Goal: Task Accomplishment & Management: Use online tool/utility

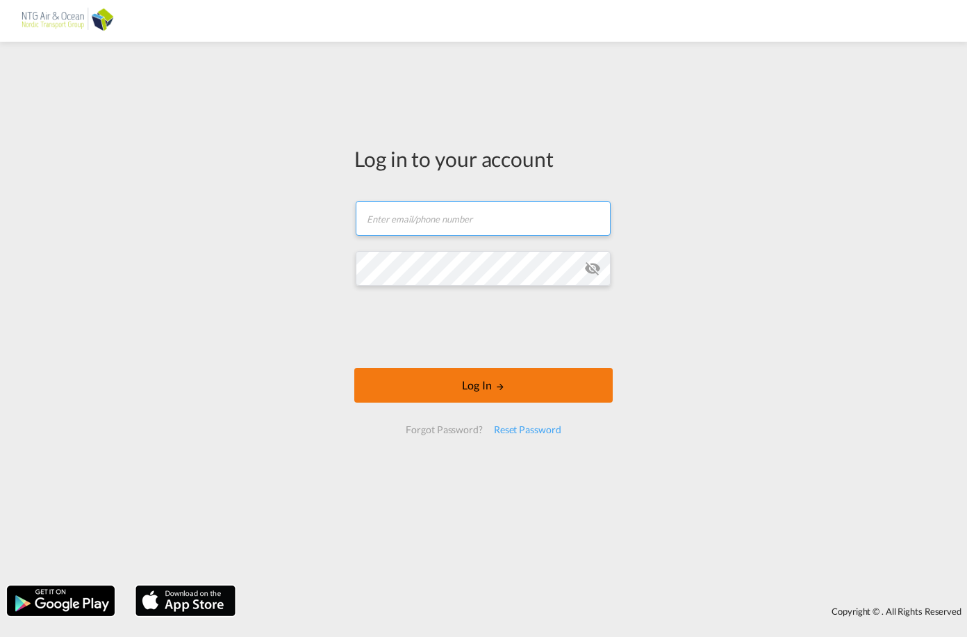
type input "[PERSON_NAME][EMAIL_ADDRESS][DOMAIN_NAME]"
click at [440, 395] on button "Log In" at bounding box center [483, 385] width 259 height 35
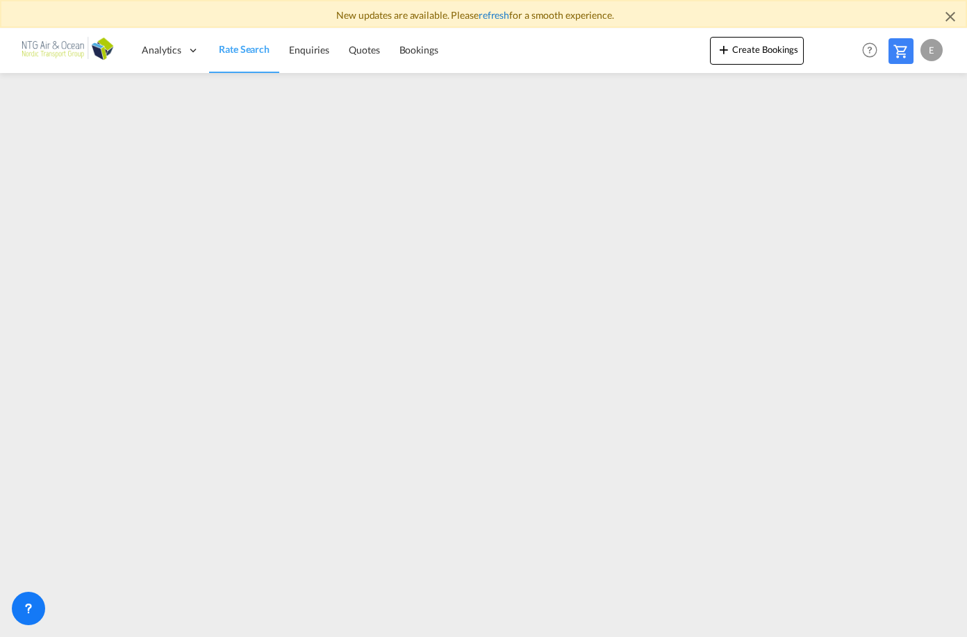
click at [496, 13] on link "refresh" at bounding box center [494, 15] width 31 height 12
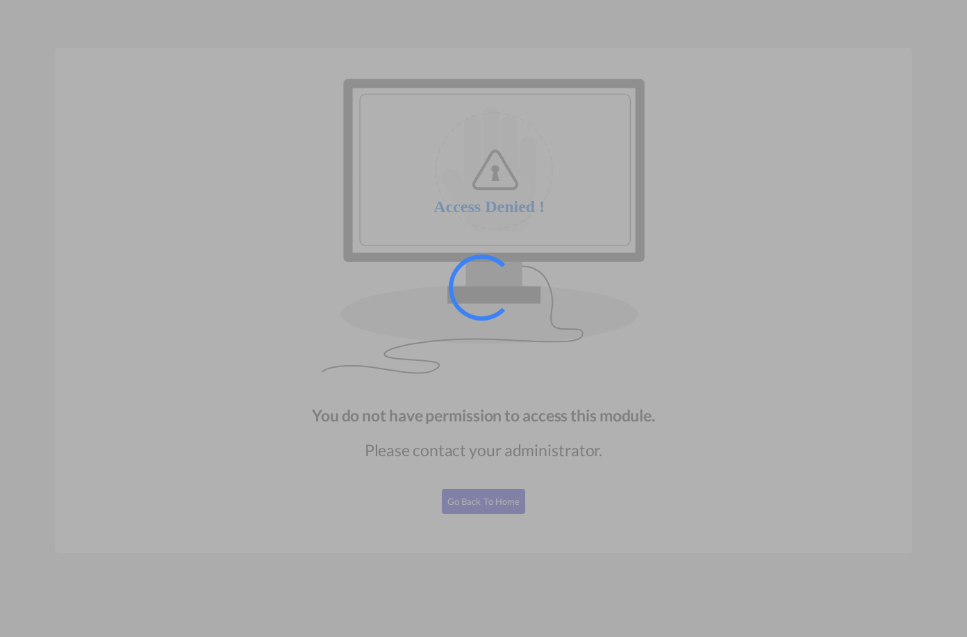
click at [377, 111] on div at bounding box center [483, 318] width 967 height 637
